Goal: Task Accomplishment & Management: Use online tool/utility

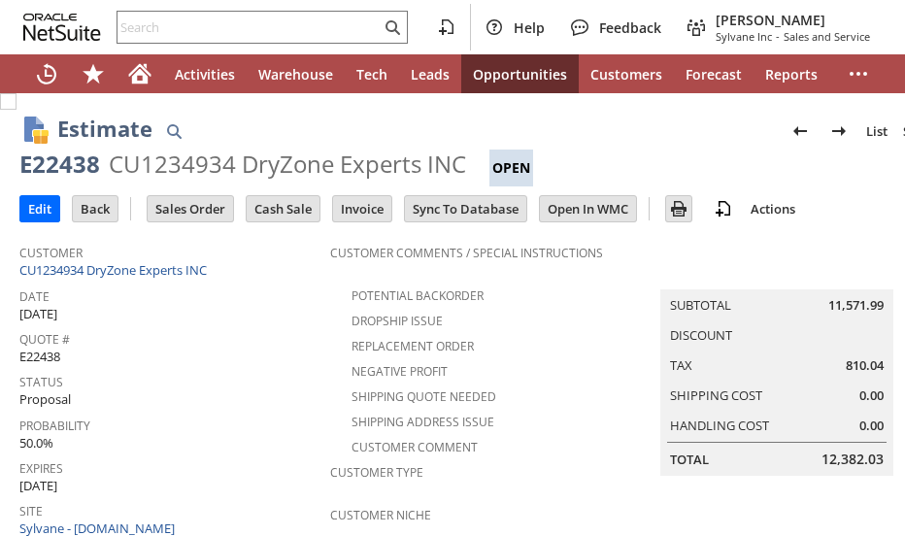
click at [184, 24] on input "text" at bounding box center [248, 27] width 263 height 23
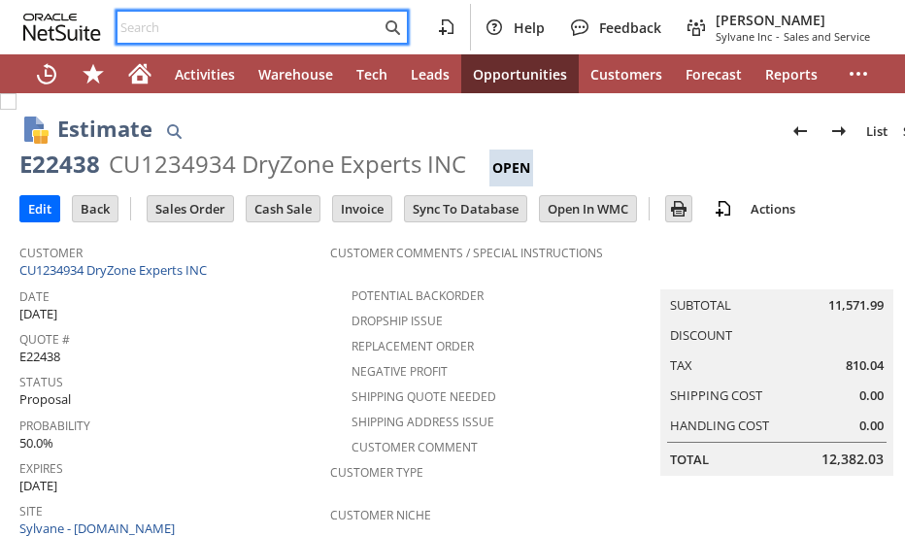
paste input "4436192053"
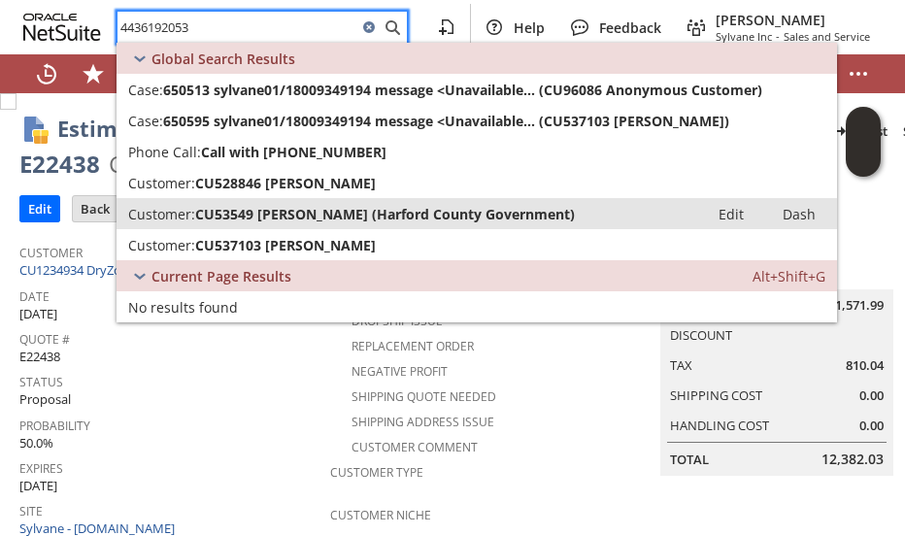
type input "4436192053"
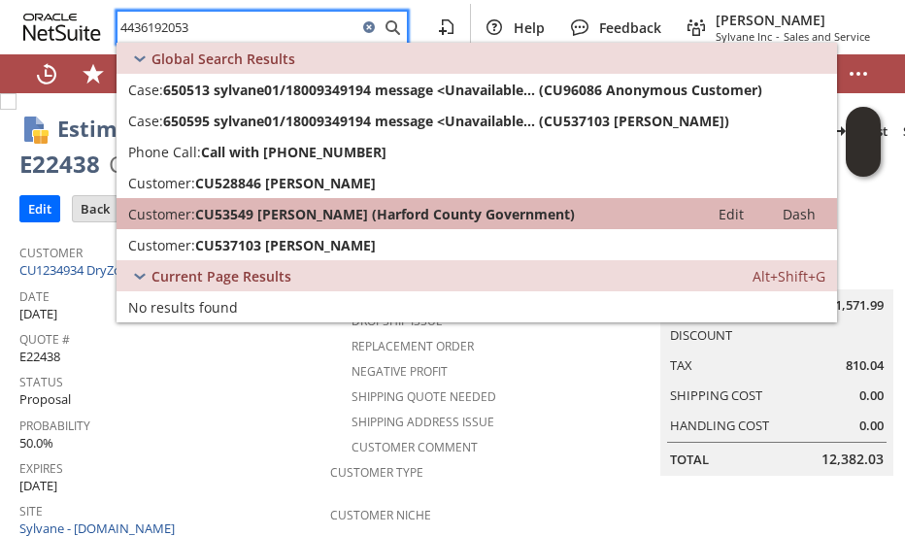
click at [396, 215] on span "CU53549 Paul Hauswald (Harford County Government)" at bounding box center [384, 214] width 379 height 18
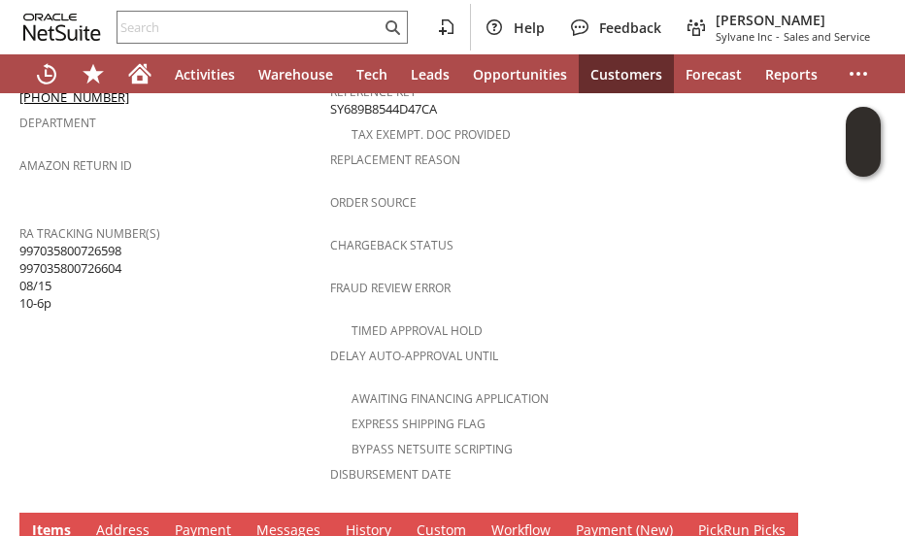
scroll to position [660, 0]
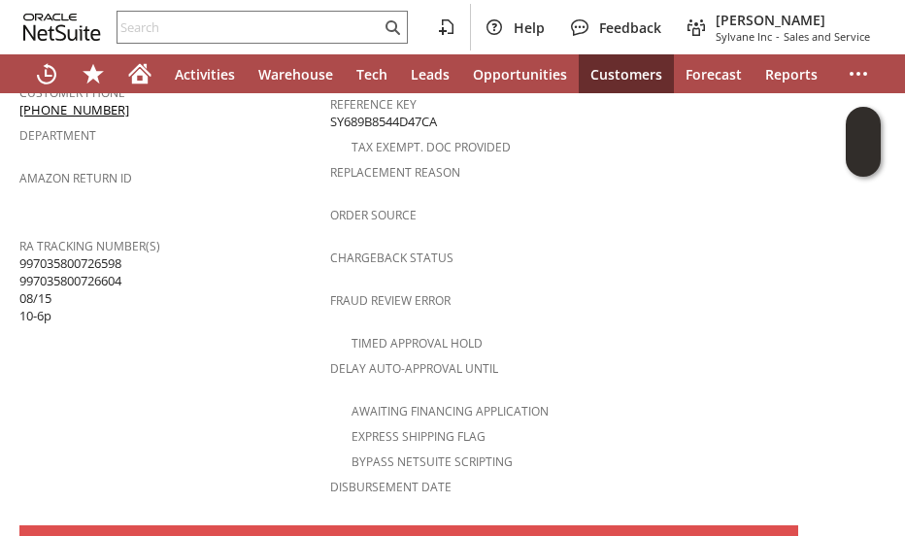
click at [85, 254] on span "997035800726598 997035800726604 08/15 10-6p" at bounding box center [70, 289] width 102 height 71
copy span "997035800726598"
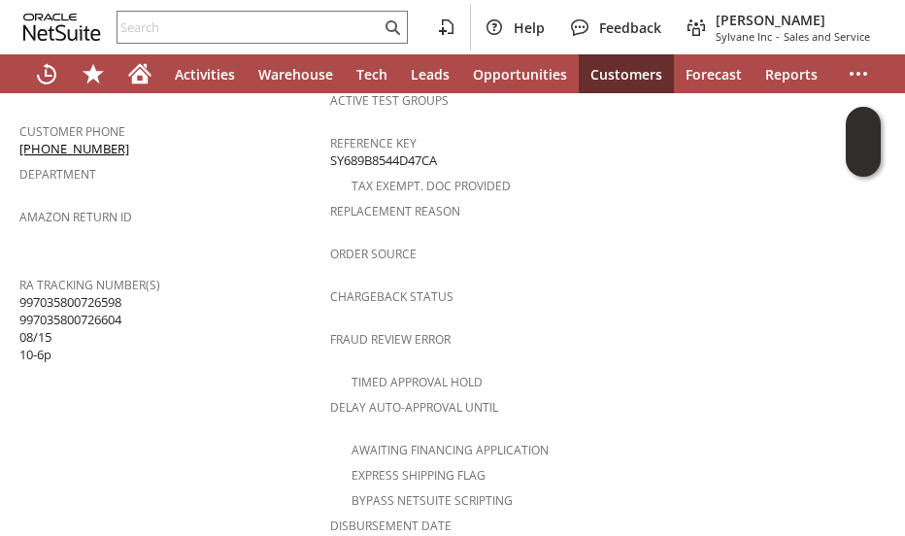
click at [230, 340] on td "Customer CU1234045 Roy Hawkins Date 8/14/2025 Rtn. Auth. # RA89133 Created From…" at bounding box center [174, 83] width 311 height 941
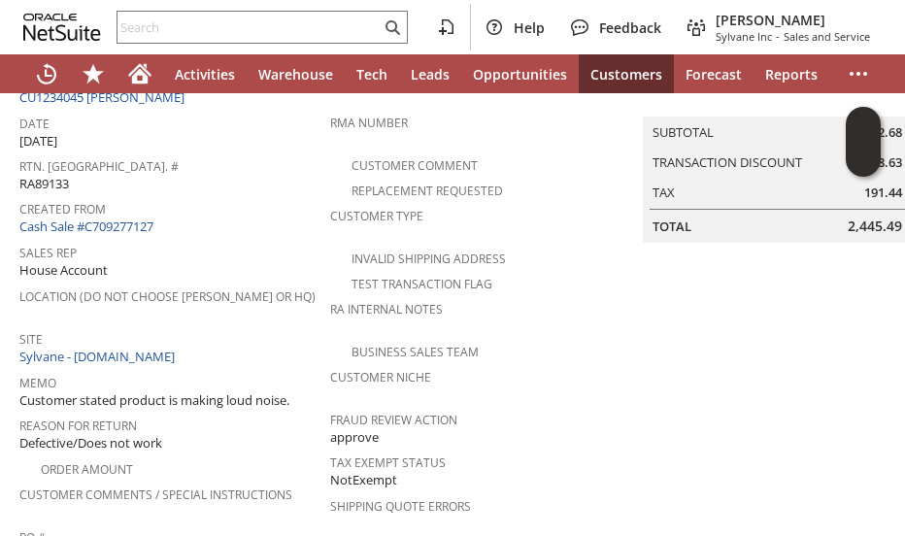
scroll to position [0, 0]
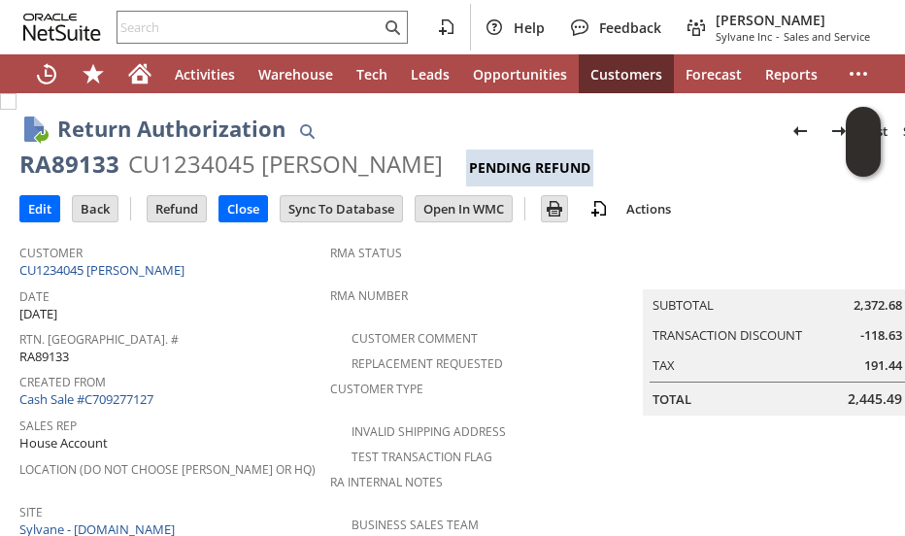
click at [230, 340] on span "Rtn. Auth. #" at bounding box center [169, 336] width 301 height 22
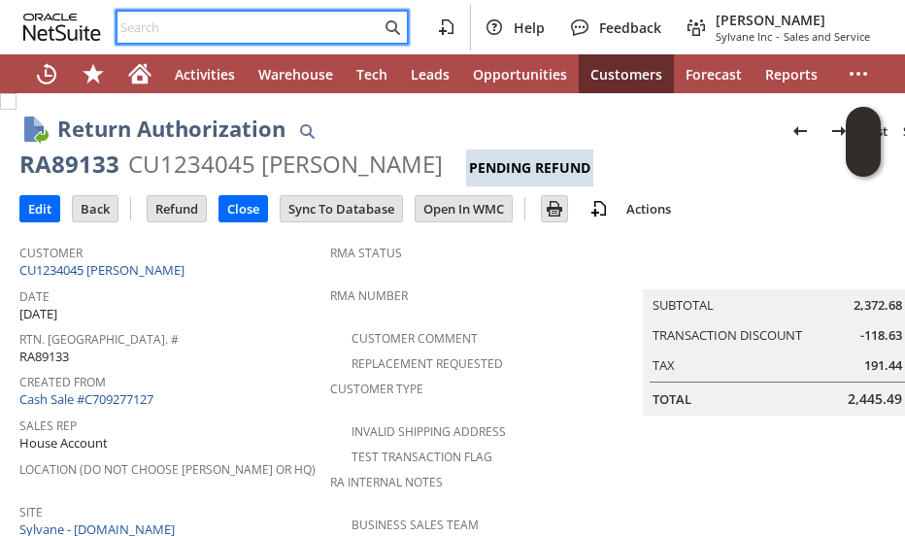
click at [169, 30] on input "text" at bounding box center [248, 27] width 263 height 23
paste input "997035800726598"
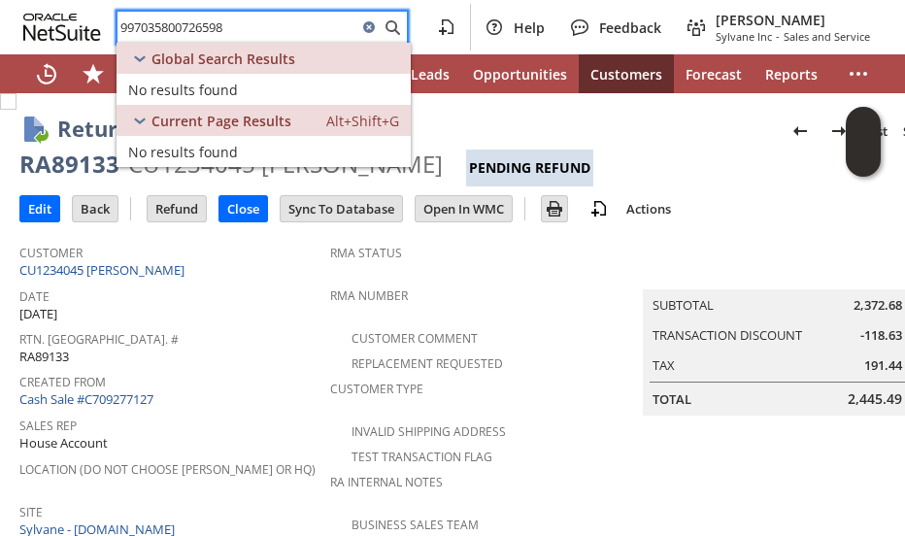
click at [175, 24] on input "997035800726598" at bounding box center [237, 27] width 240 height 23
paste input "177478587"
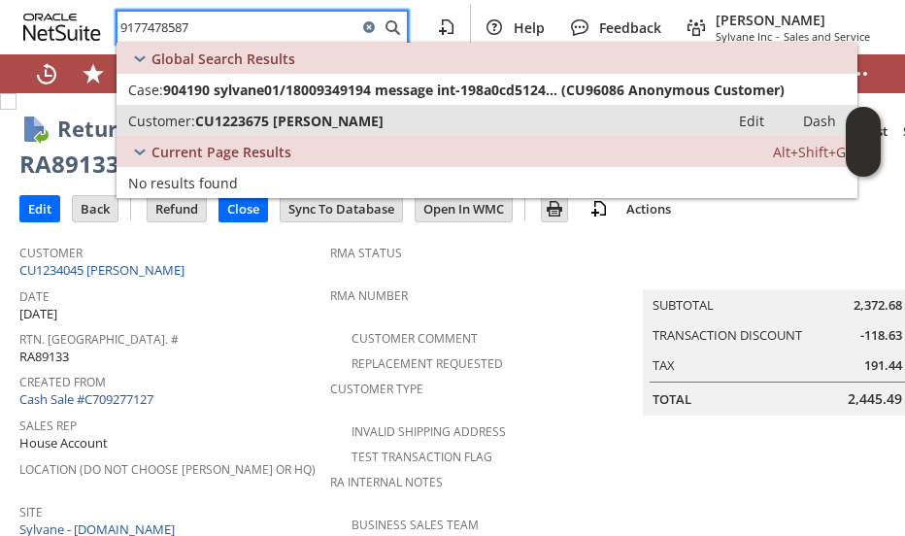
type input "9177478587"
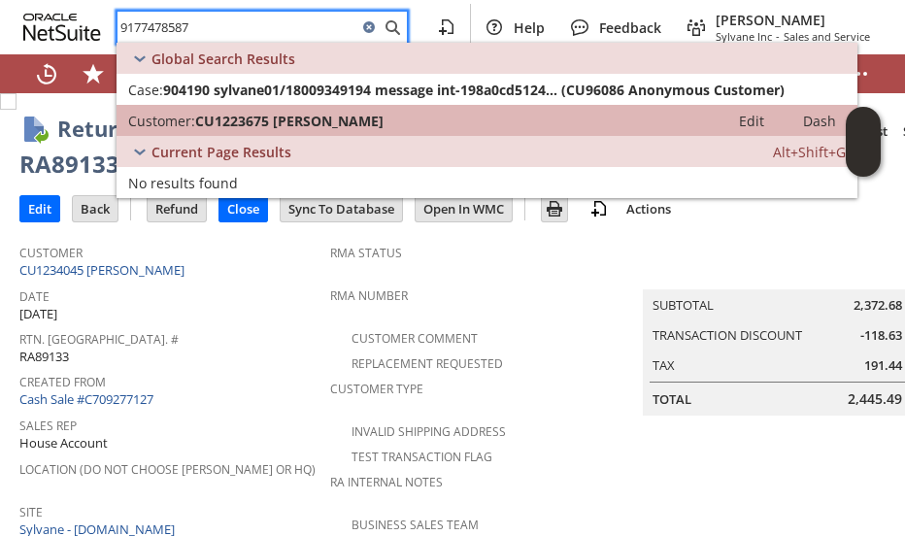
click at [230, 114] on span "CU1223675 Steven Kerner" at bounding box center [289, 121] width 188 height 18
